Goal: Task Accomplishment & Management: Manage account settings

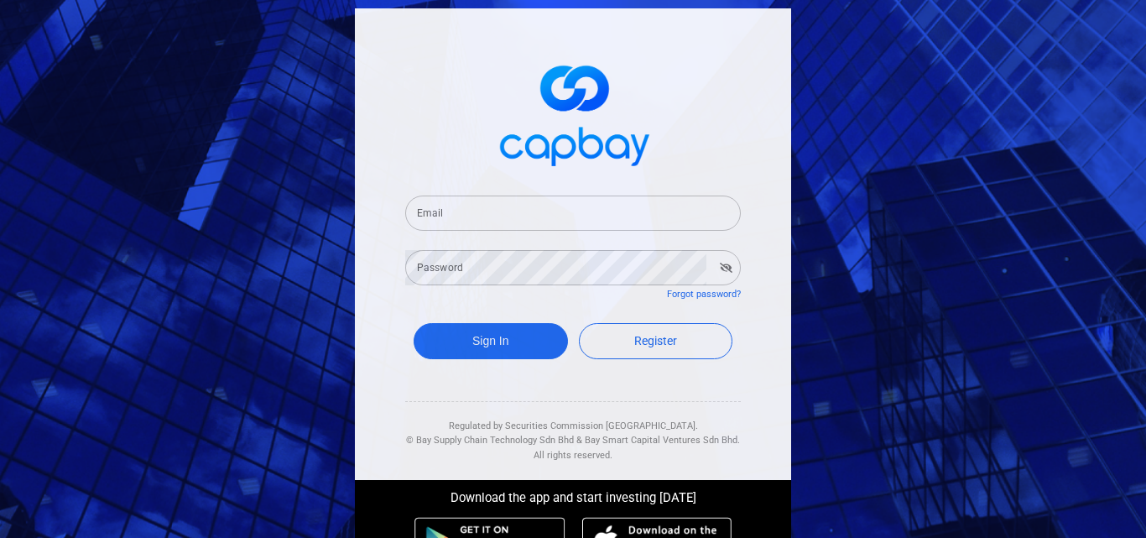
click at [451, 232] on form "Email Email Password Password Forgot password? Sign In Register" at bounding box center [573, 279] width 336 height 209
click at [460, 214] on input "Email" at bounding box center [573, 213] width 336 height 35
click at [483, 217] on input "Email" at bounding box center [573, 213] width 336 height 35
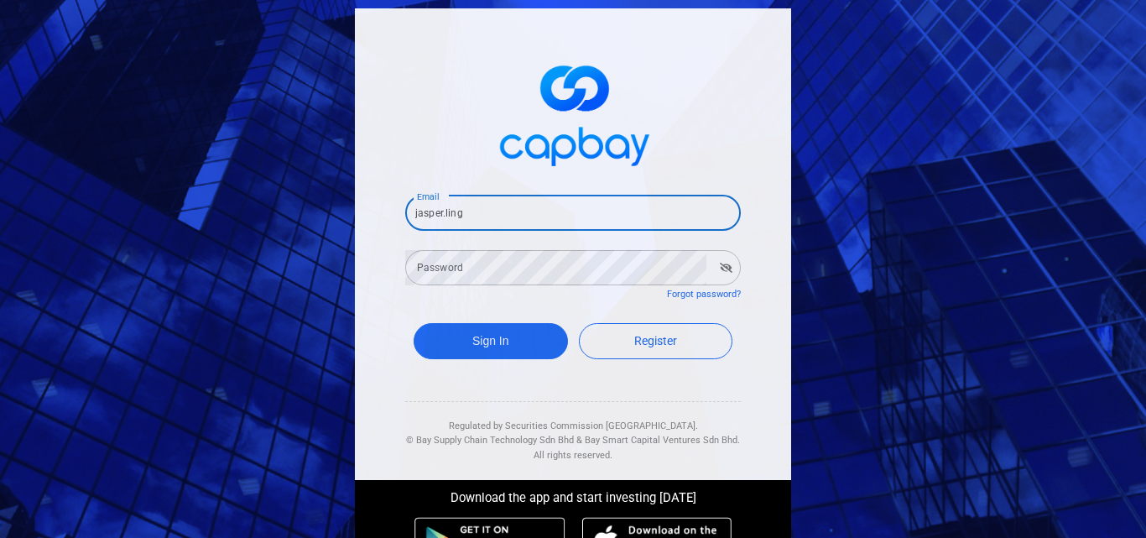
type input "[EMAIL_ADDRESS][DOMAIN_NAME]"
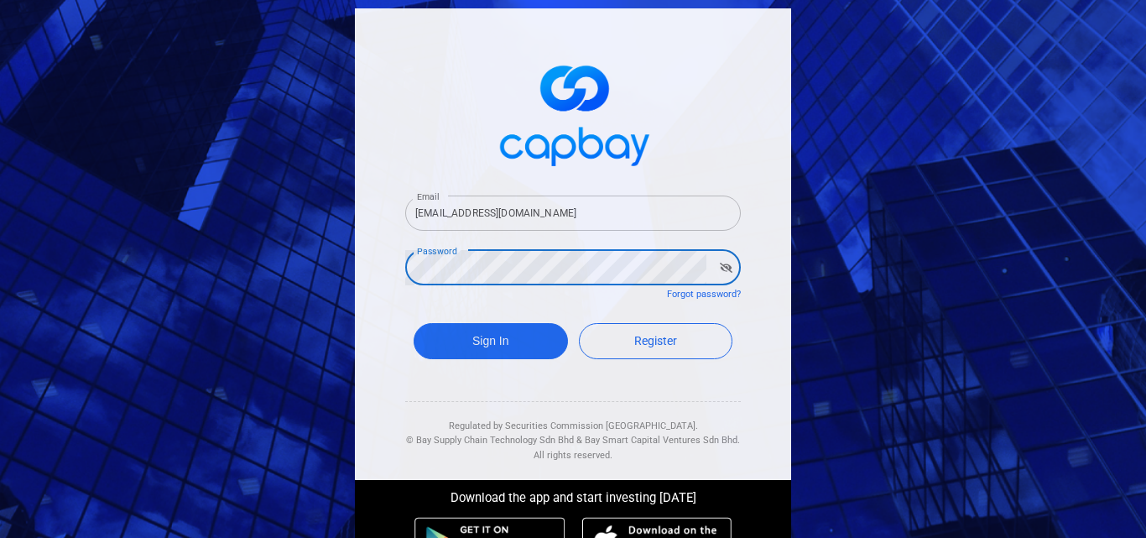
click at [414, 323] on button "Sign In" at bounding box center [491, 341] width 154 height 36
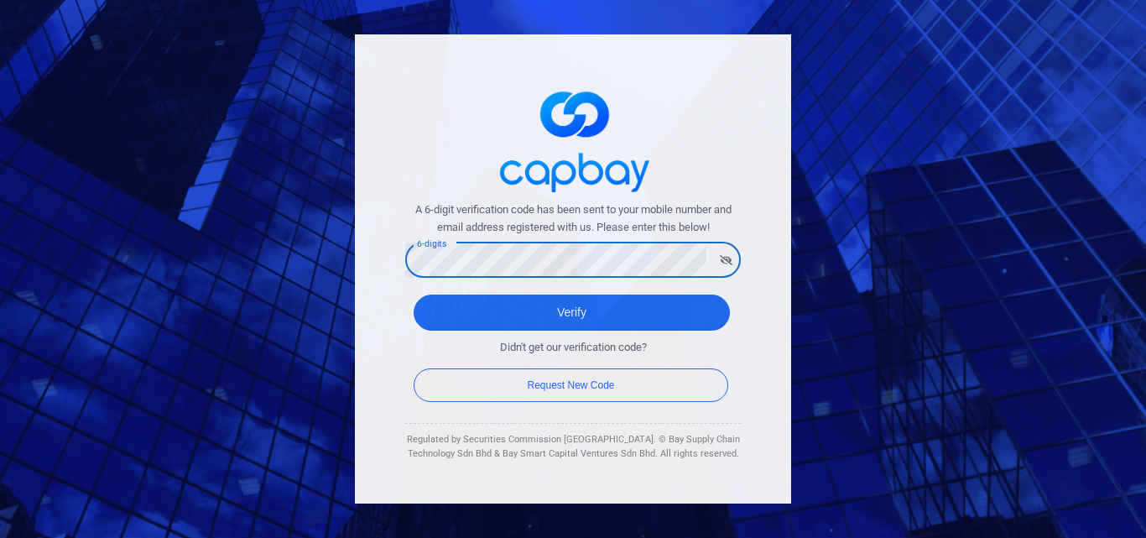
click at [414, 295] on button "Verify" at bounding box center [572, 313] width 316 height 36
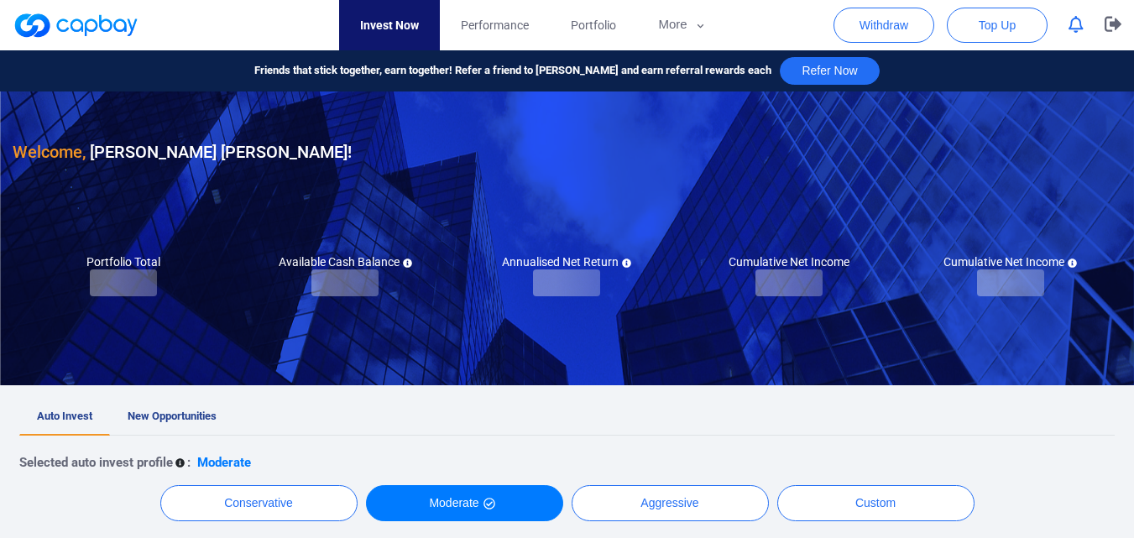
checkbox input "true"
